Goal: Communication & Community: Answer question/provide support

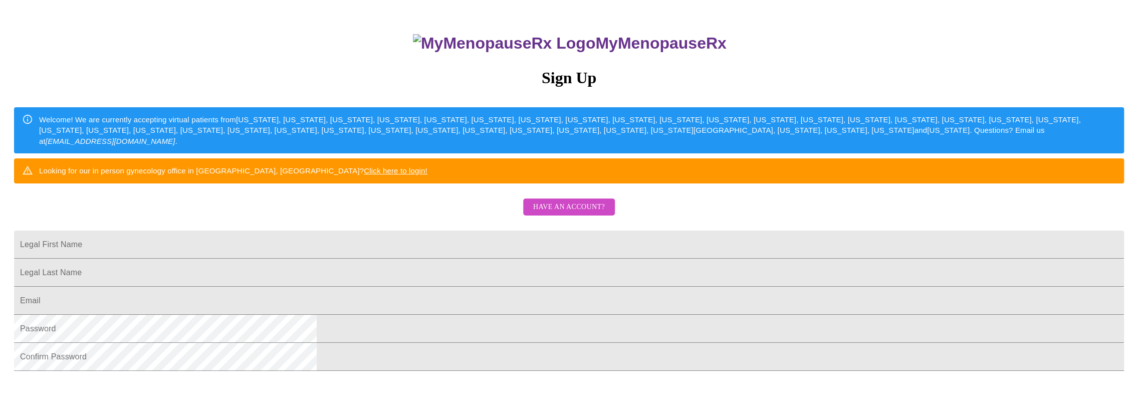
click at [551, 213] on span "Have an account?" at bounding box center [569, 207] width 72 height 13
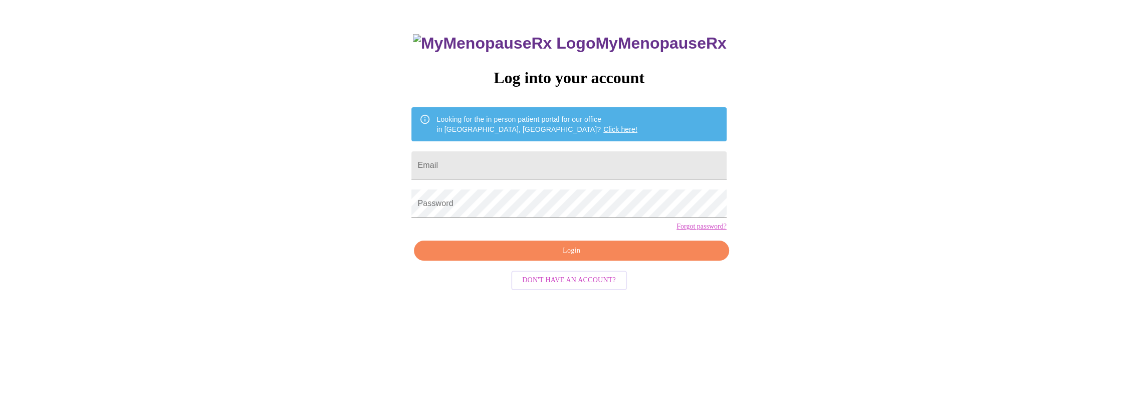
scroll to position [10, 0]
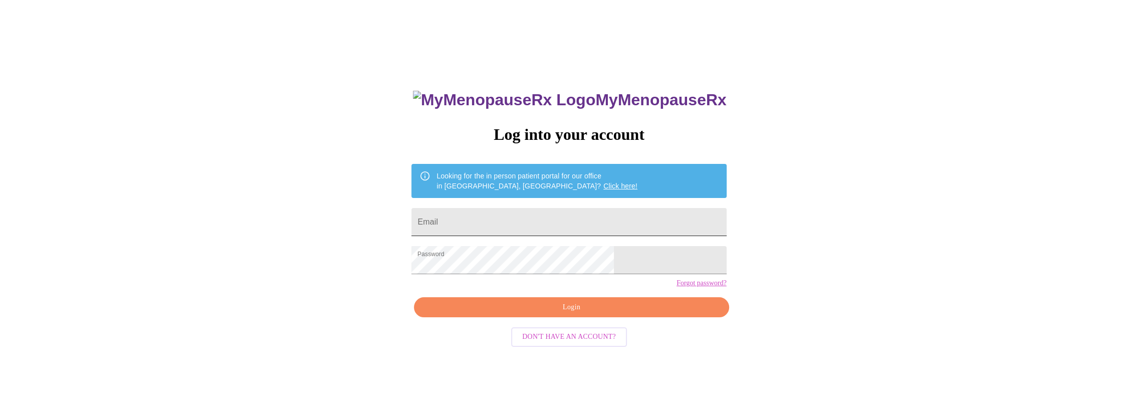
click at [512, 217] on input "Email" at bounding box center [568, 222] width 315 height 28
type input "[EMAIL_ADDRESS][DOMAIN_NAME]"
click at [576, 314] on span "Login" at bounding box center [571, 307] width 292 height 13
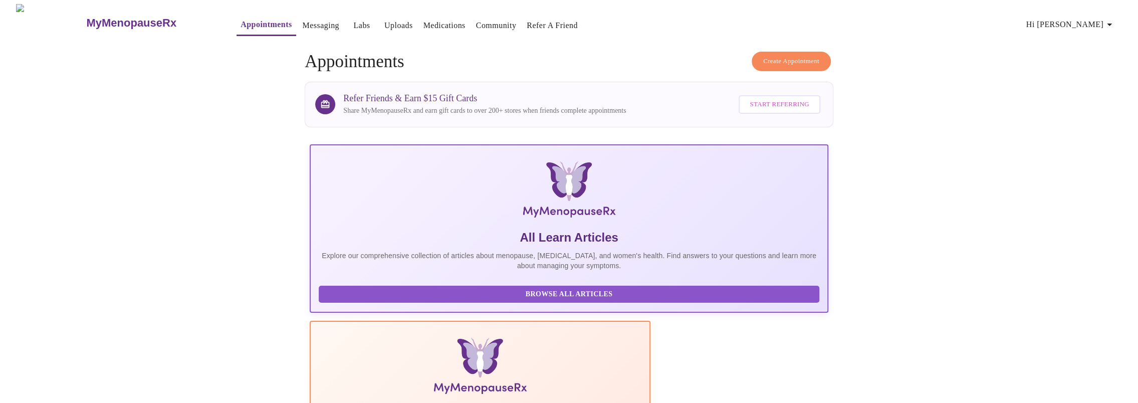
click at [303, 26] on link "Messaging" at bounding box center [321, 26] width 37 height 14
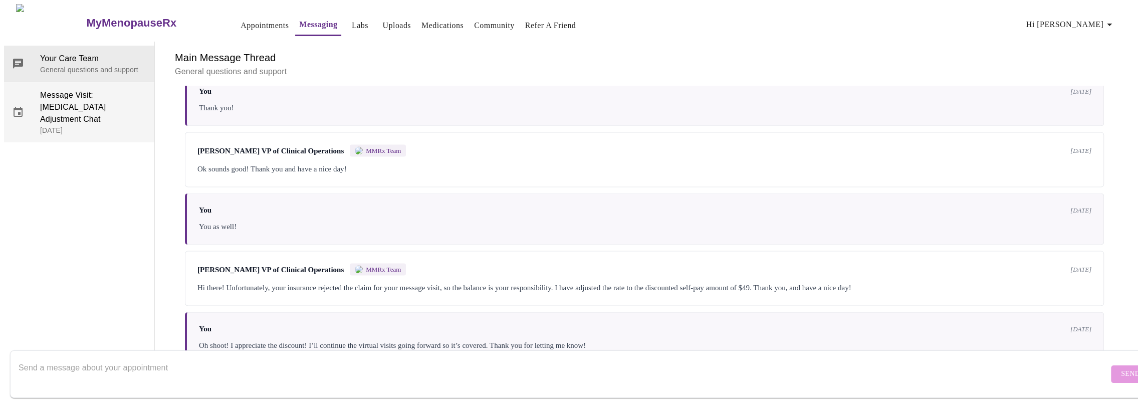
scroll to position [1837, 0]
click at [60, 89] on span "Message Visit: [MEDICAL_DATA] Adjustment Chat" at bounding box center [93, 107] width 106 height 36
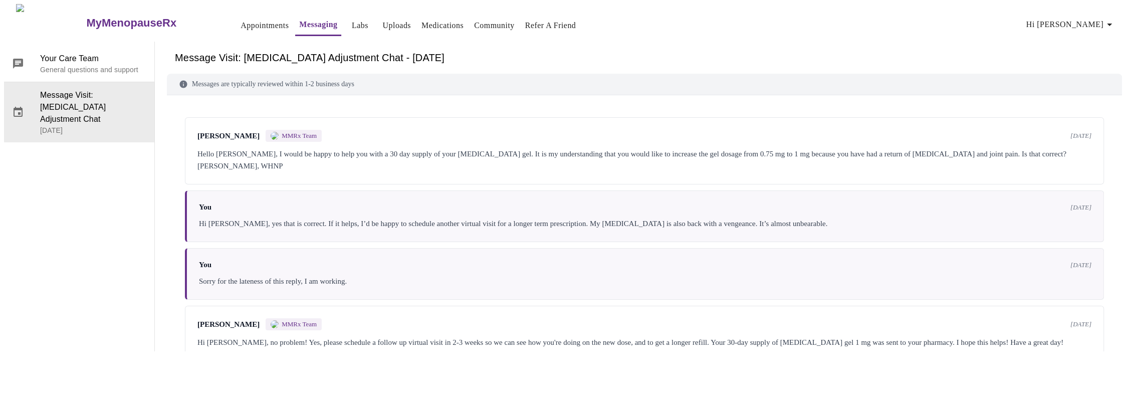
scroll to position [0, 0]
click at [52, 65] on p "General questions and support" at bounding box center [93, 70] width 106 height 10
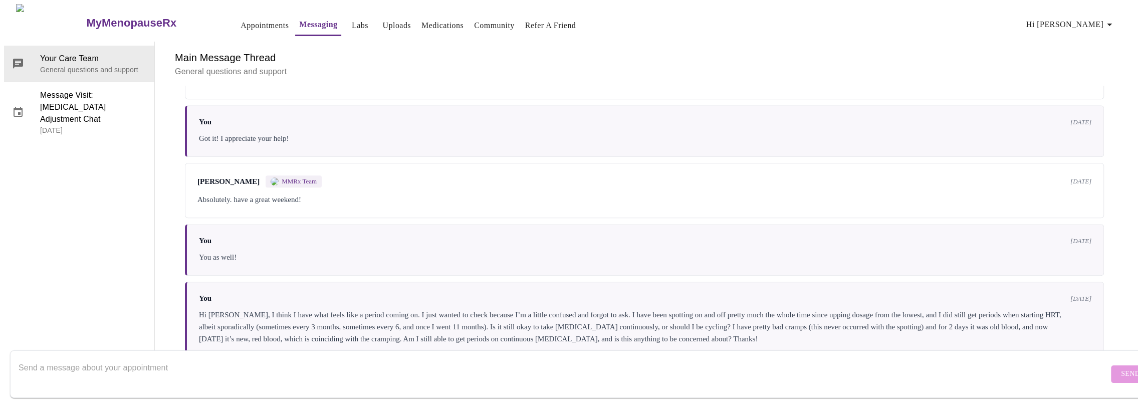
scroll to position [668, 0]
click at [686, 119] on div "You [DATE]" at bounding box center [645, 123] width 892 height 9
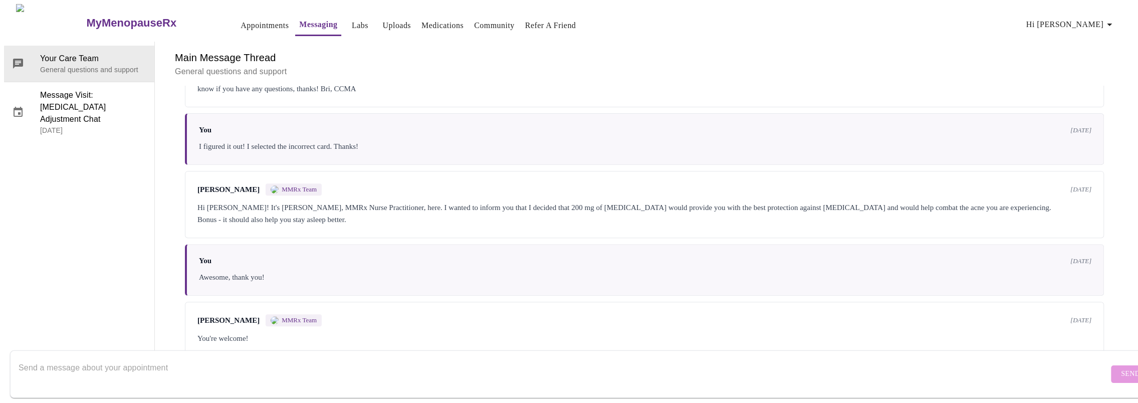
scroll to position [351, 0]
click at [285, 201] on div "Hi [PERSON_NAME]! It's [PERSON_NAME], MMRx Nurse Practitioner, here. I wanted t…" at bounding box center [644, 213] width 894 height 24
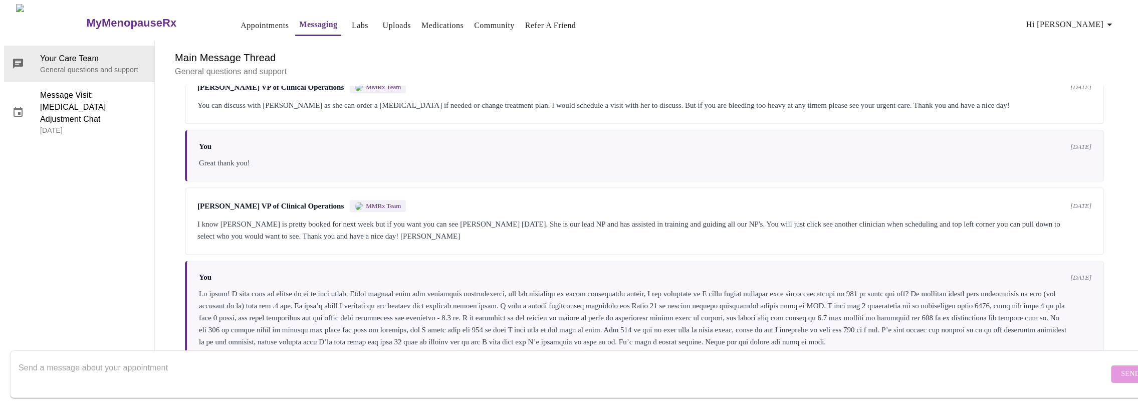
scroll to position [1102, 0]
